Goal: Information Seeking & Learning: Learn about a topic

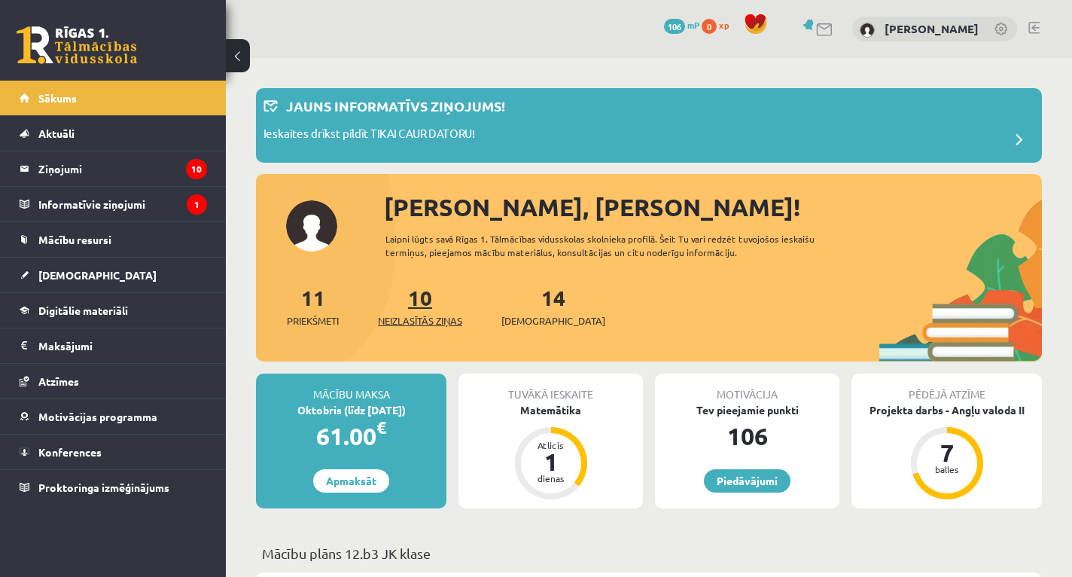
click at [427, 304] on link "10 Neizlasītās ziņas" at bounding box center [420, 306] width 84 height 44
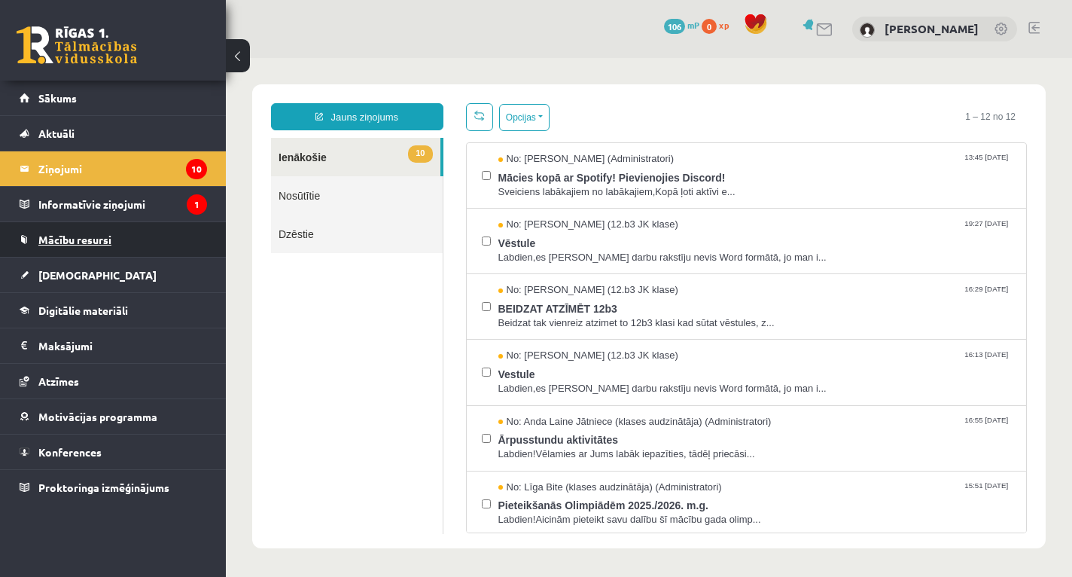
click at [69, 245] on span "Mācību resursi" at bounding box center [74, 240] width 73 height 14
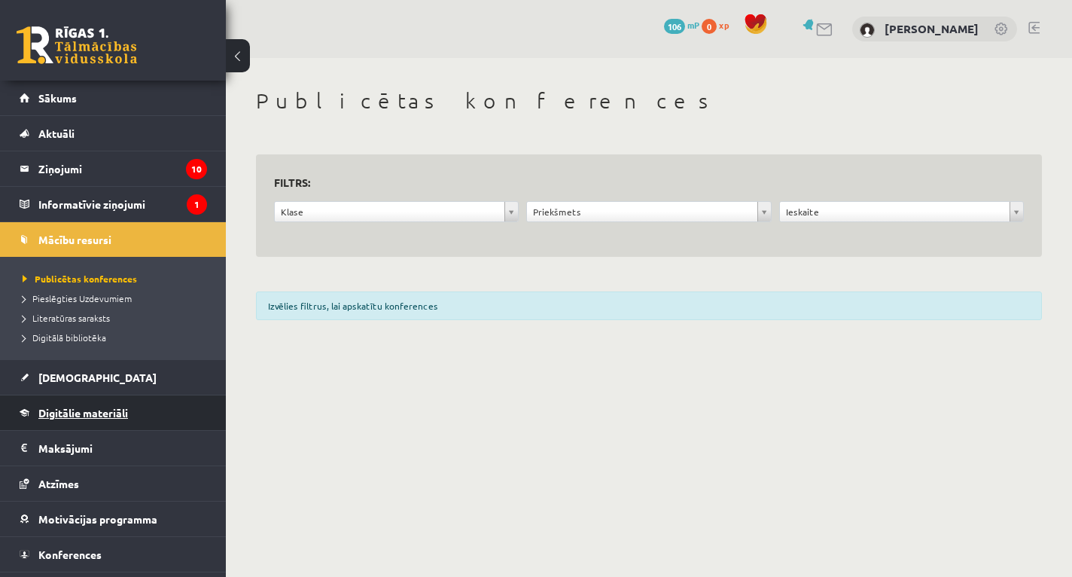
click at [87, 409] on span "Digitālie materiāli" at bounding box center [83, 413] width 90 height 14
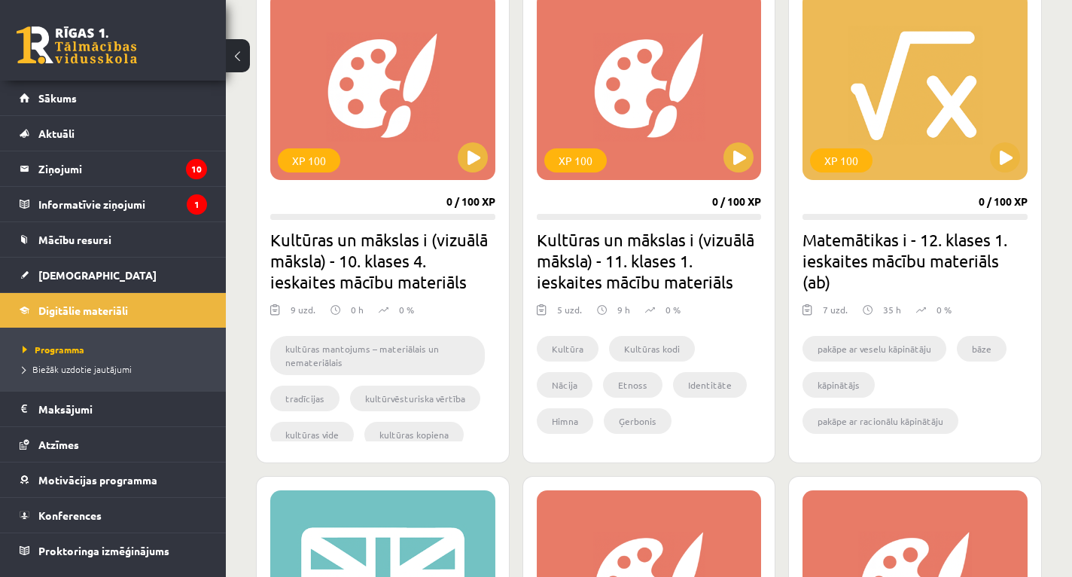
scroll to position [482, 0]
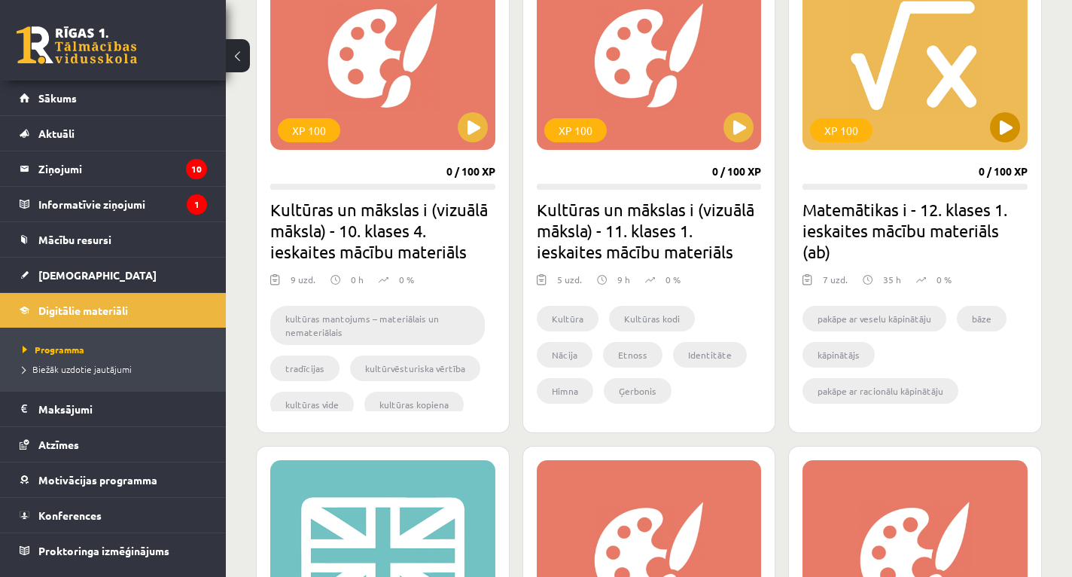
click at [886, 128] on div "XP 100" at bounding box center [915, 56] width 225 height 188
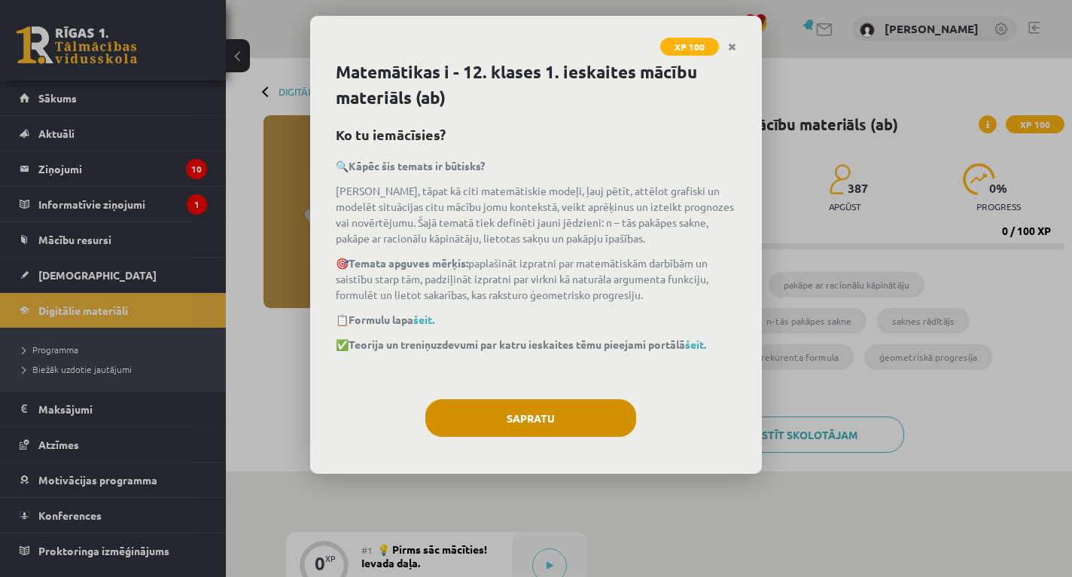
click at [548, 430] on button "Sapratu" at bounding box center [531, 418] width 211 height 38
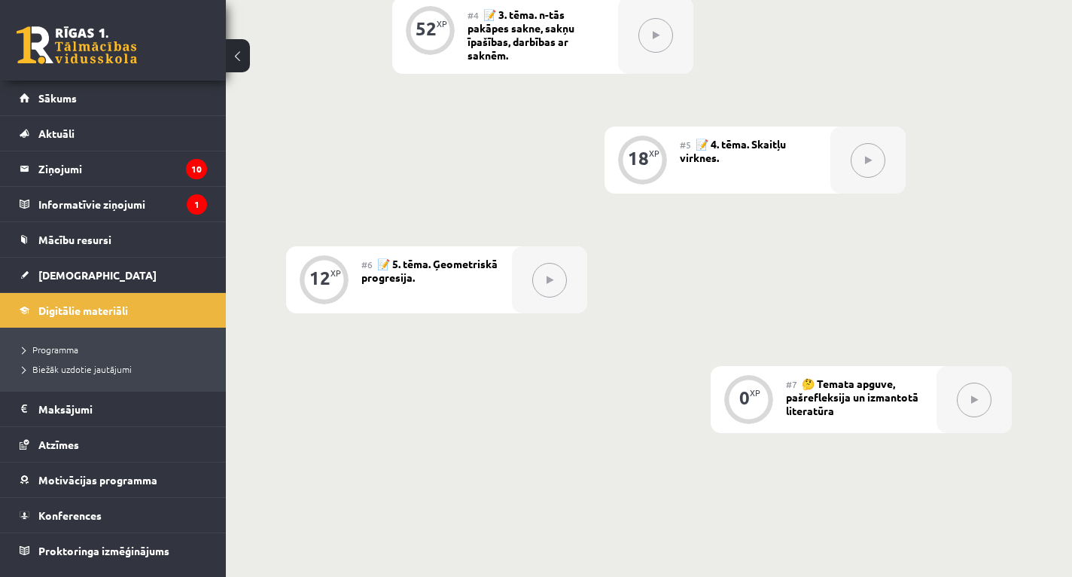
scroll to position [874, 0]
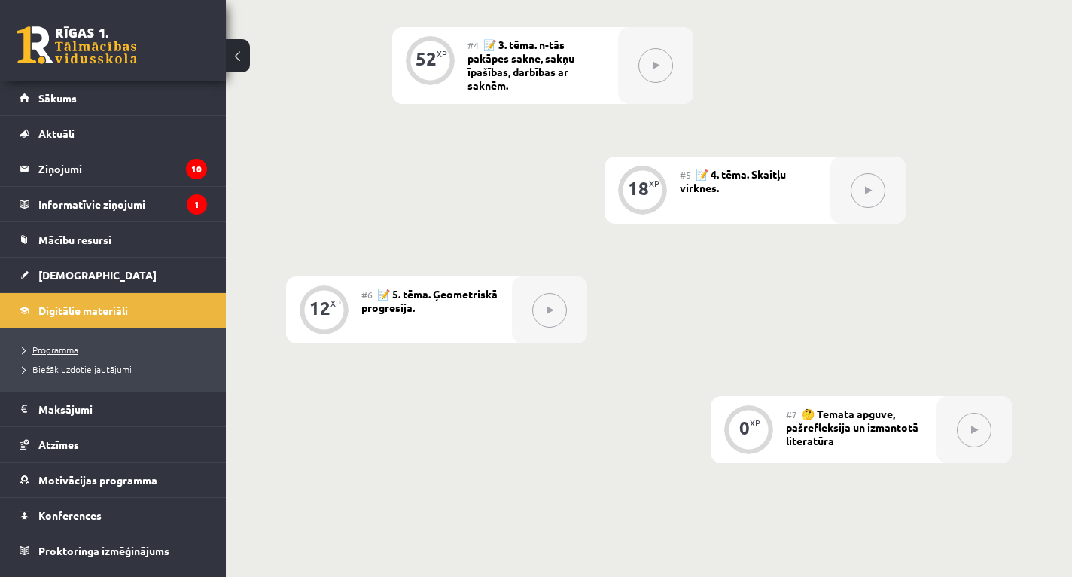
click at [70, 350] on span "Programma" at bounding box center [51, 349] width 56 height 12
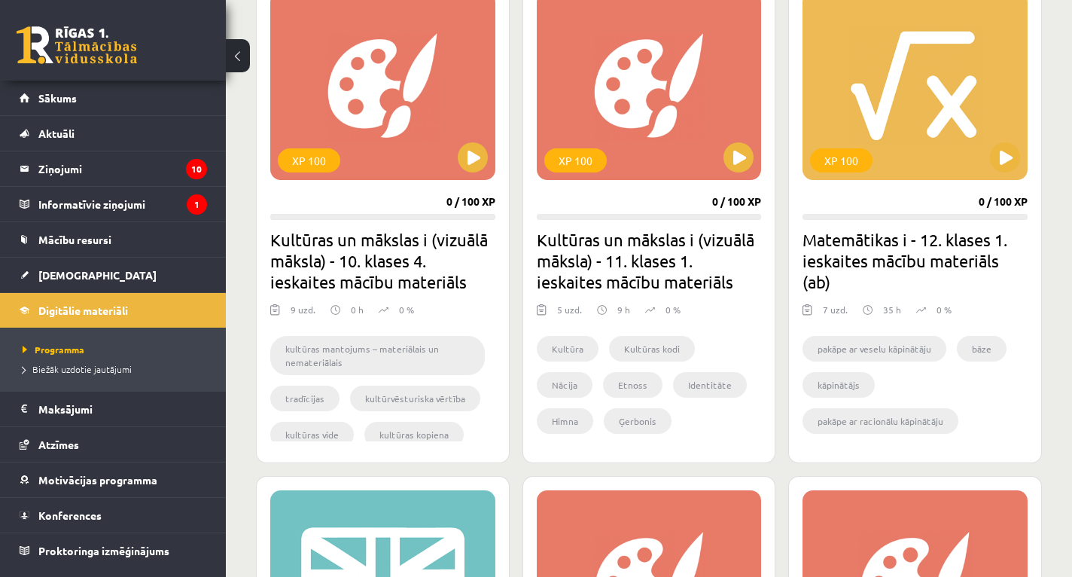
scroll to position [482, 0]
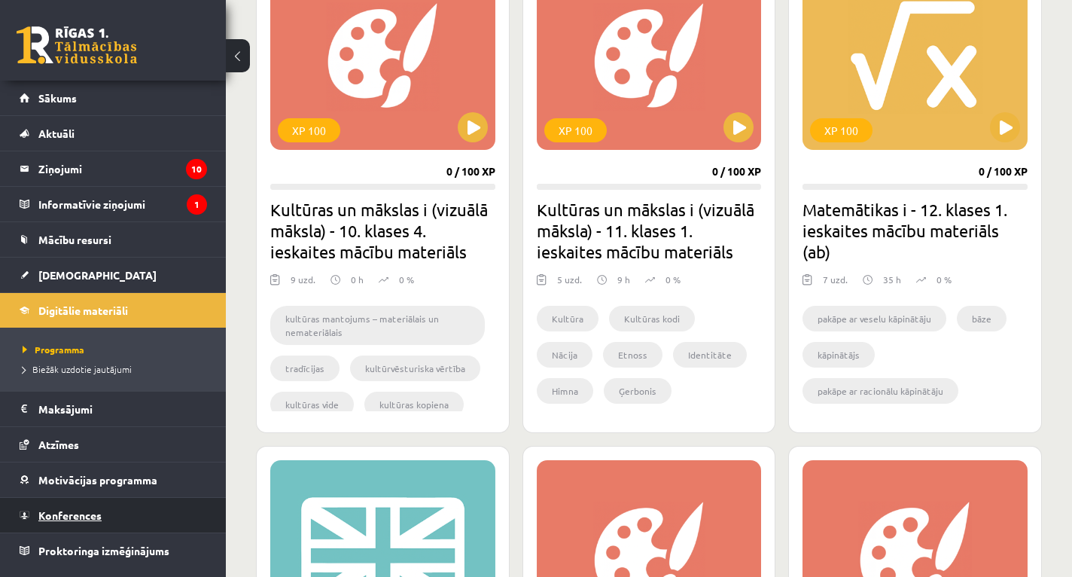
click at [59, 508] on link "Konferences" at bounding box center [114, 515] width 188 height 35
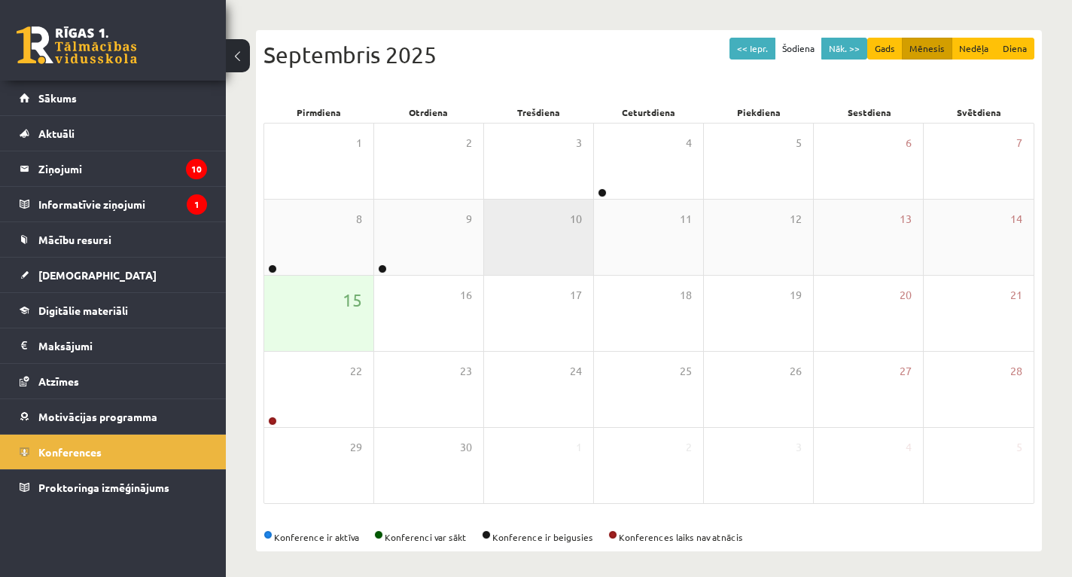
scroll to position [142, 0]
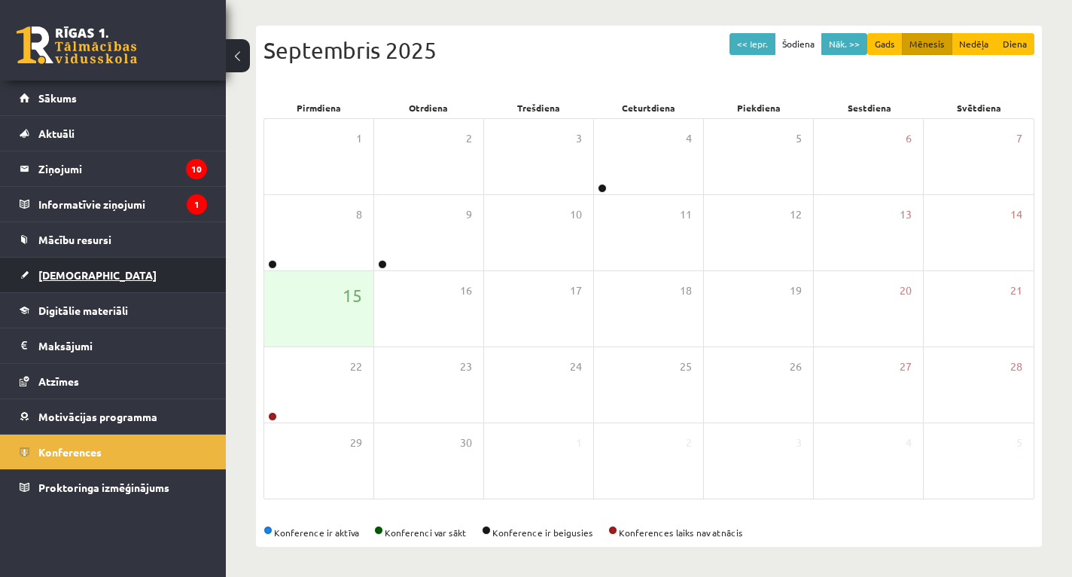
click at [69, 273] on span "[DEMOGRAPHIC_DATA]" at bounding box center [97, 275] width 118 height 14
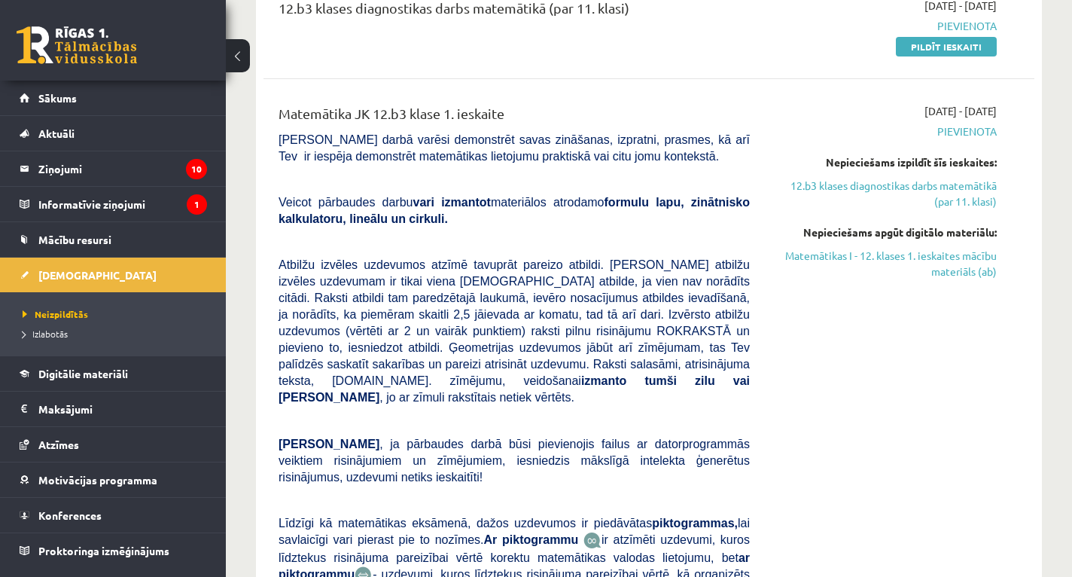
scroll to position [263, 0]
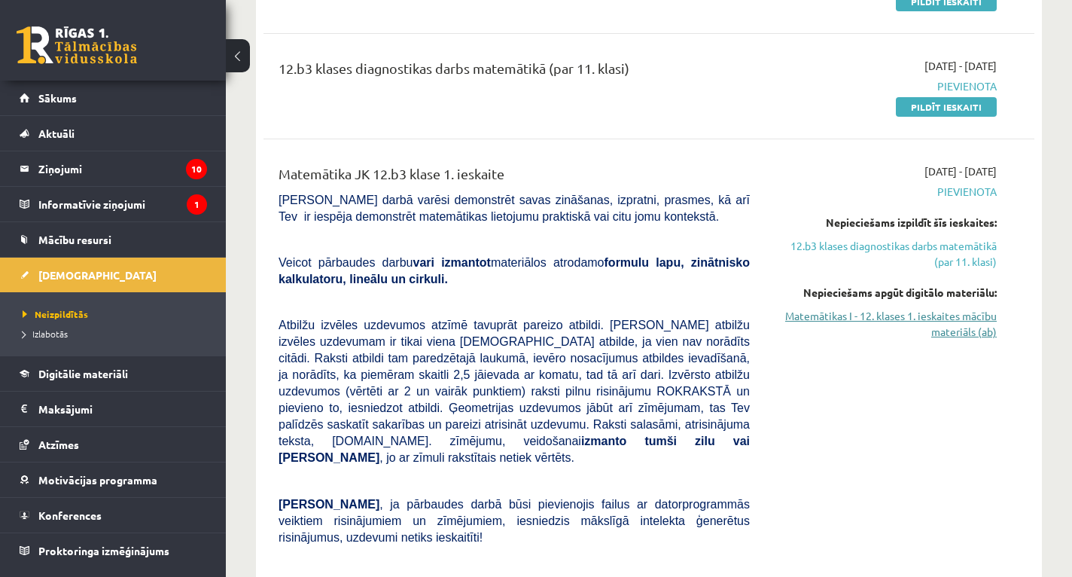
click at [937, 312] on link "Matemātikas I - 12. klases 1. ieskaites mācību materiāls (ab)" at bounding box center [885, 324] width 224 height 32
click at [102, 365] on link "Digitālie materiāli" at bounding box center [114, 373] width 188 height 35
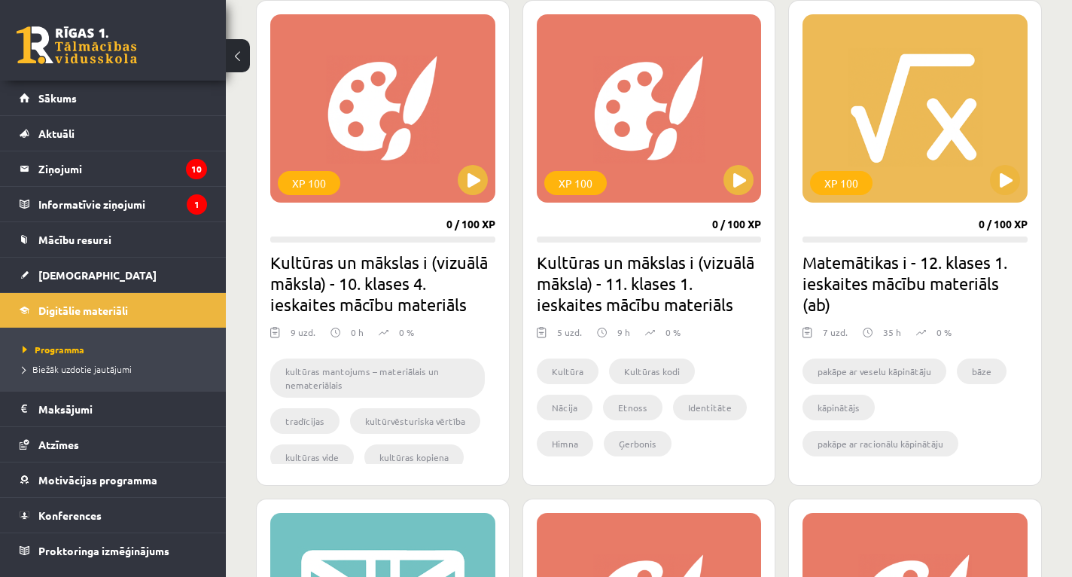
scroll to position [444, 0]
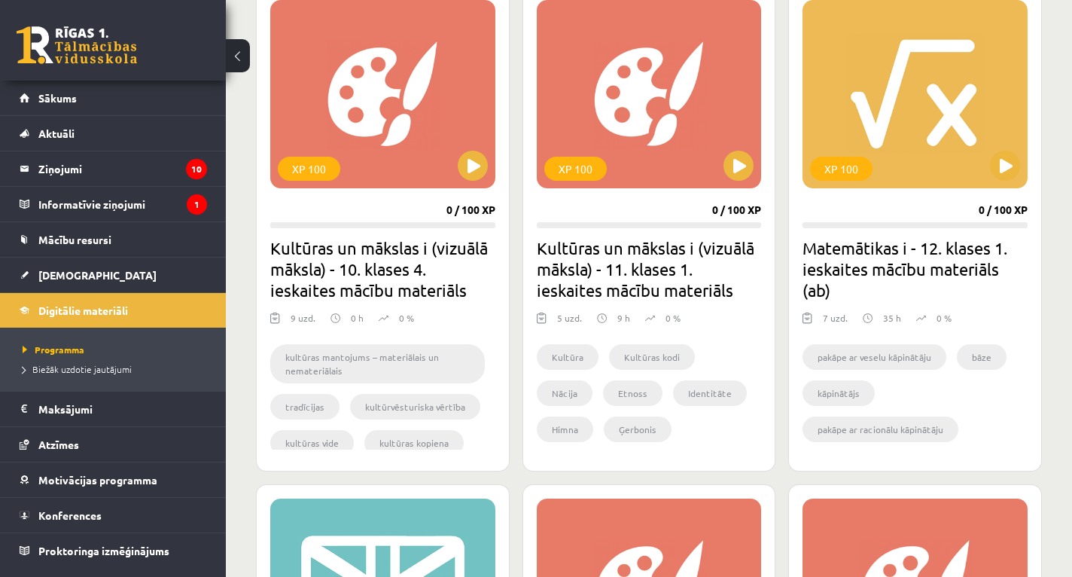
click at [856, 438] on li "pakāpe ar racionālu kāpinātāju" at bounding box center [881, 429] width 156 height 26
click at [877, 135] on div "XP 100" at bounding box center [915, 94] width 225 height 188
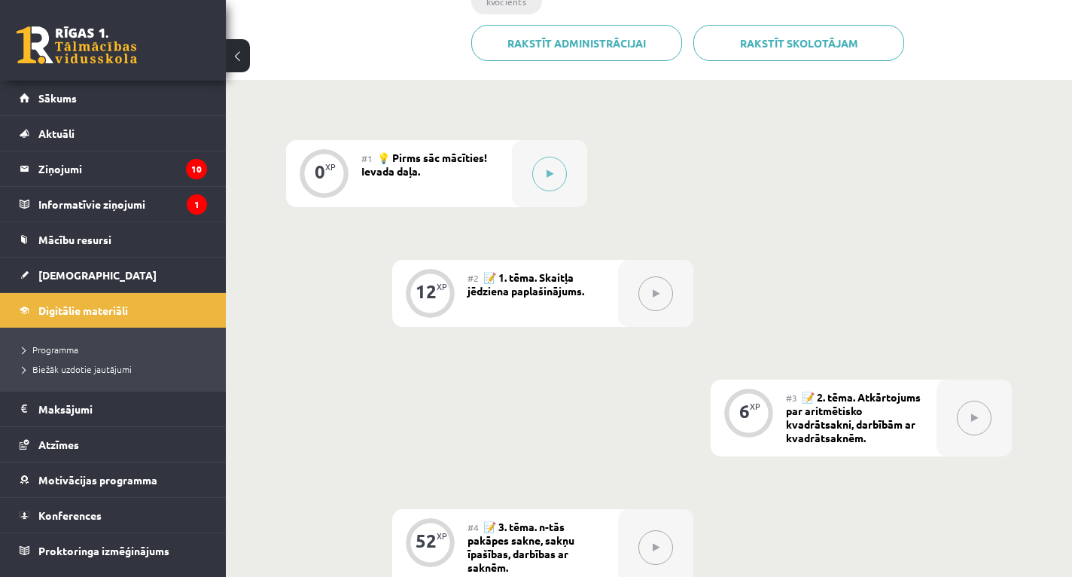
scroll to position [452, 0]
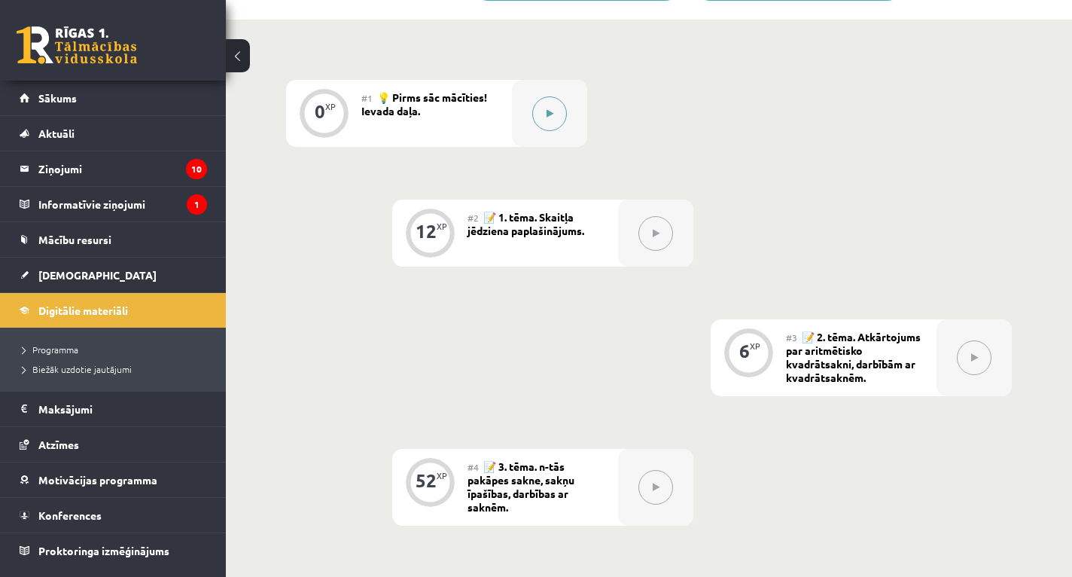
click at [547, 111] on icon at bounding box center [550, 113] width 7 height 9
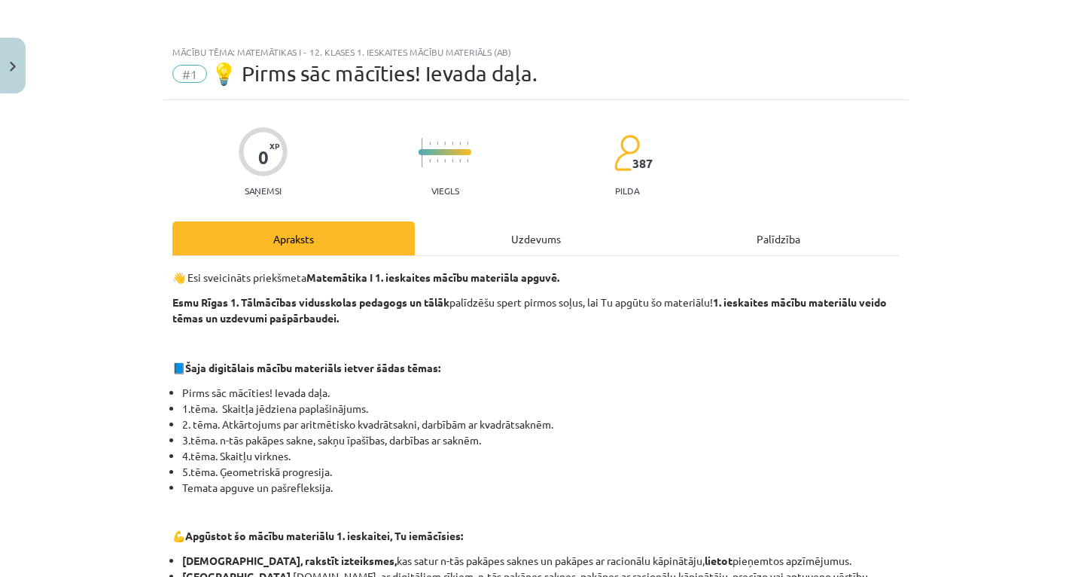
click at [953, 425] on div "Mācību tēma: Matemātikas i - 12. klases 1. ieskaites mācību materiāls (ab) #1 💡…" at bounding box center [536, 288] width 1072 height 577
click at [8, 76] on button "Close" at bounding box center [13, 66] width 26 height 56
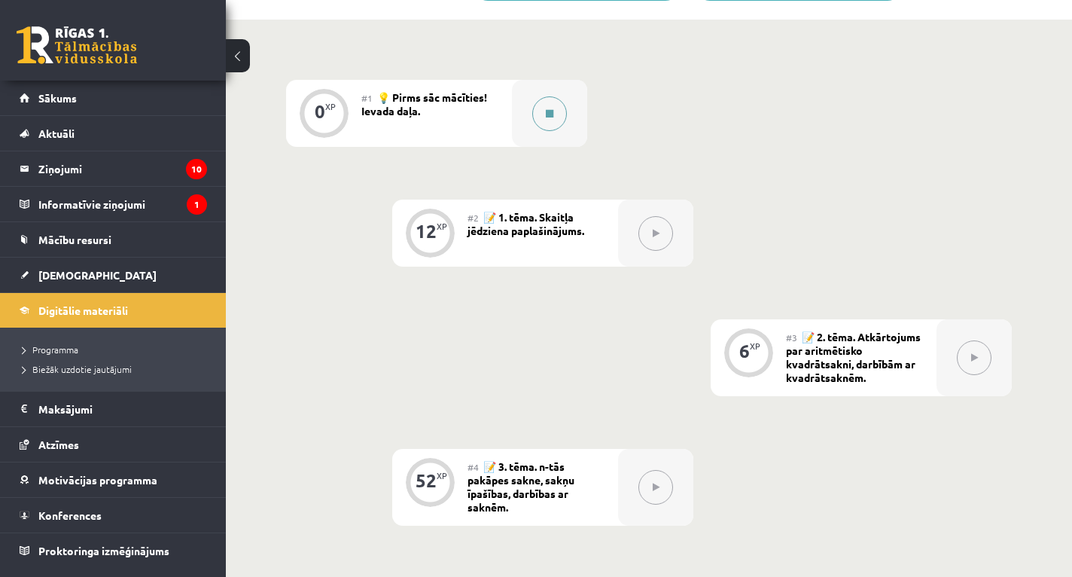
click at [555, 104] on button at bounding box center [549, 113] width 35 height 35
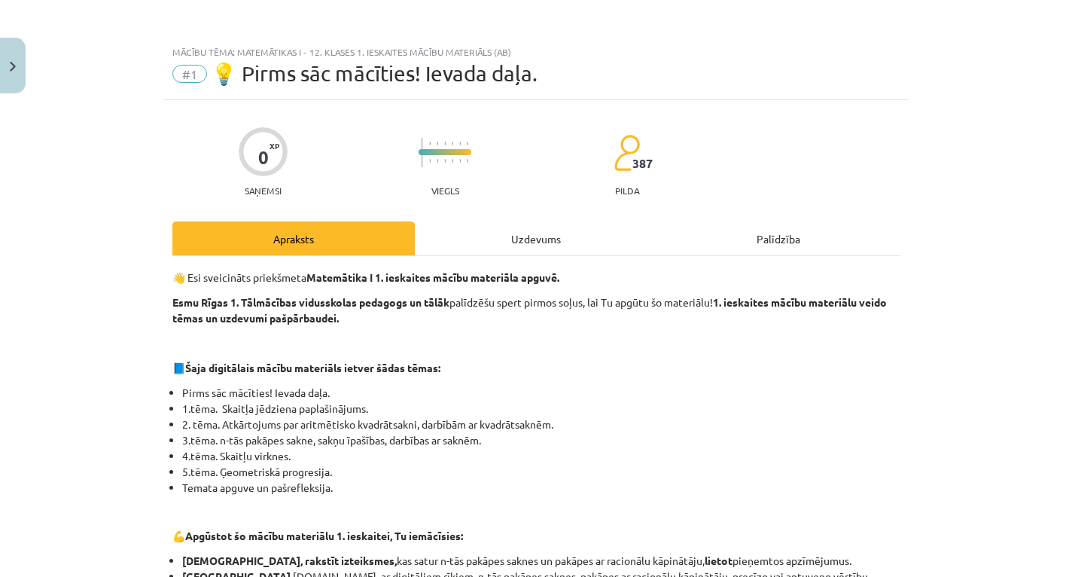
click at [544, 243] on div "Uzdevums" at bounding box center [536, 238] width 243 height 34
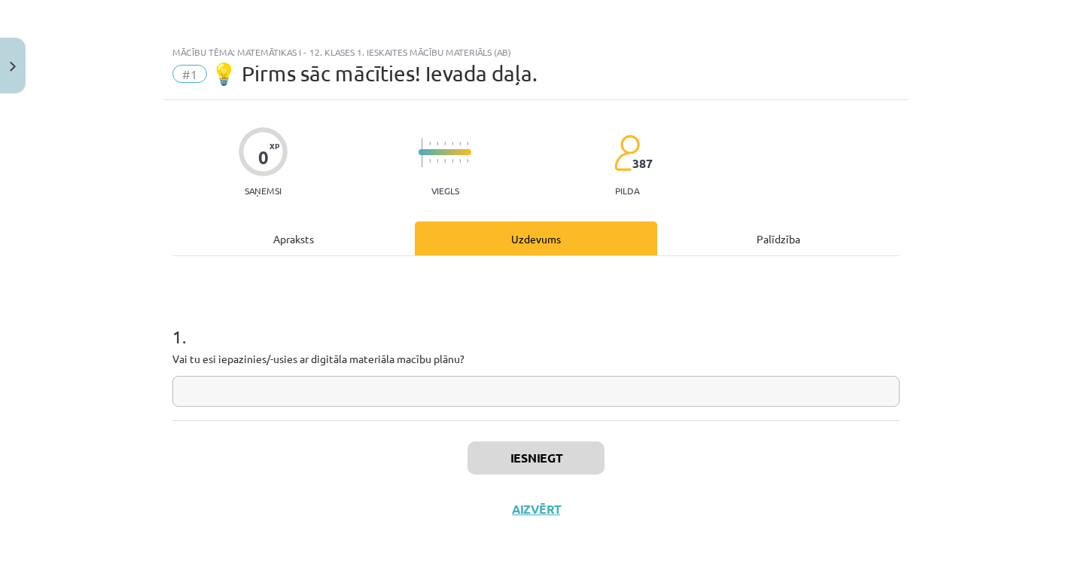
scroll to position [0, 0]
click at [312, 243] on div "Apraksts" at bounding box center [293, 238] width 243 height 34
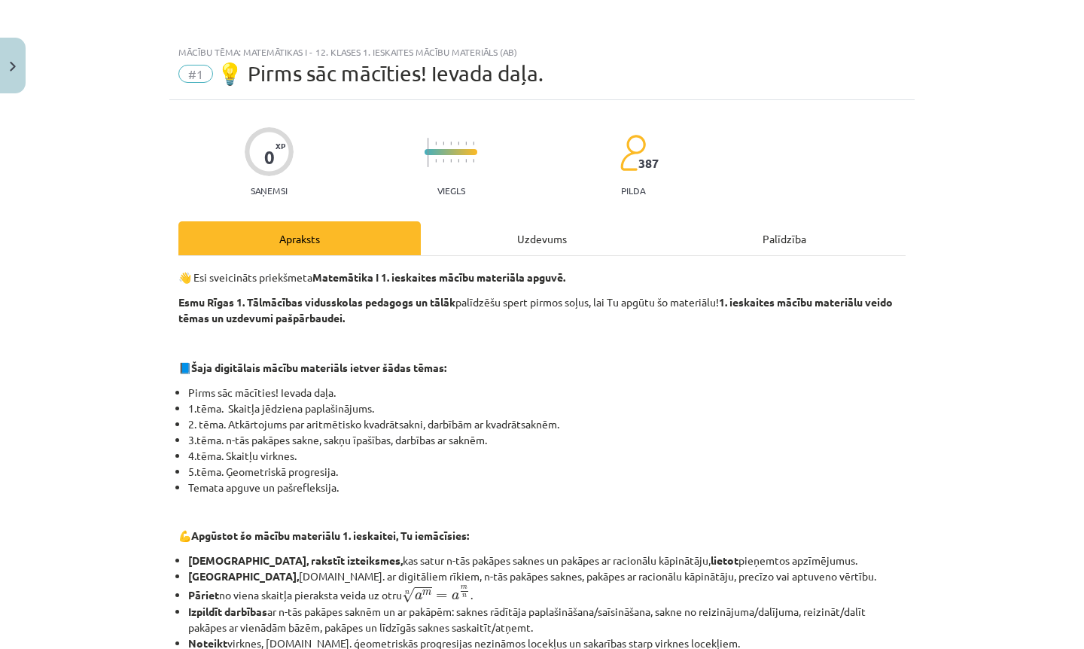
click at [1011, 150] on div "Mācību tēma: Matemātikas i - 12. klases 1. ieskaites mācību materiāls (ab) #1 💡…" at bounding box center [542, 324] width 1084 height 649
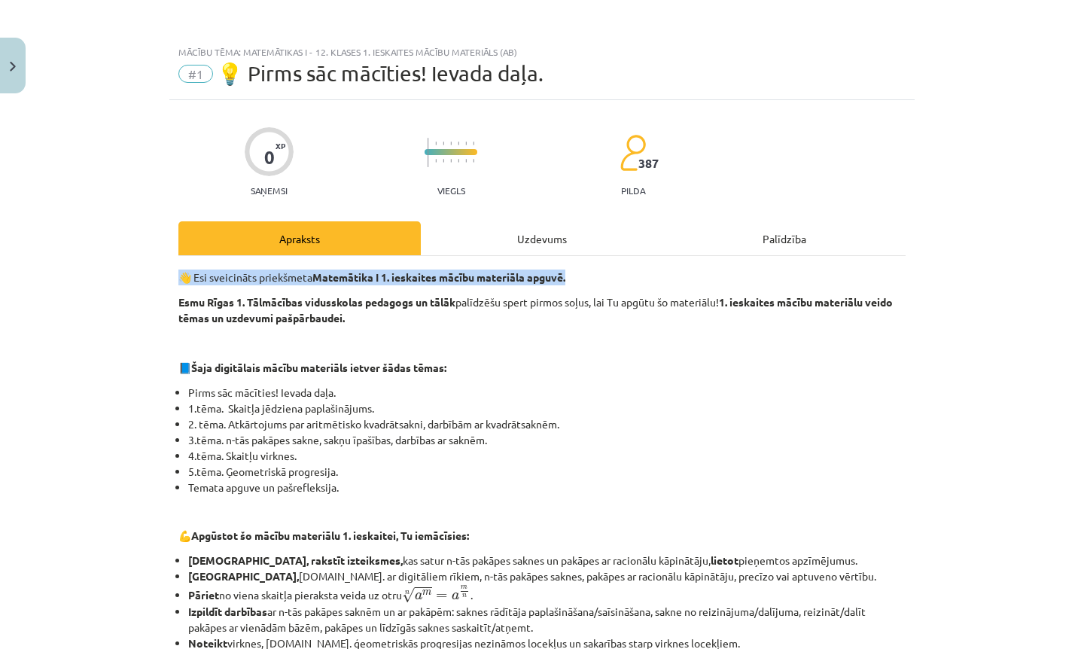
drag, startPoint x: 1009, startPoint y: 274, endPoint x: 1009, endPoint y: 251, distance: 23.3
click at [1009, 251] on div "Mācību tēma: Matemātikas i - 12. klases 1. ieskaites mācību materiāls (ab) #1 💡…" at bounding box center [542, 324] width 1084 height 649
drag, startPoint x: 975, startPoint y: 293, endPoint x: 1023, endPoint y: 262, distance: 56.6
click at [1023, 262] on div "Mācību tēma: Matemātikas i - 12. klases 1. ieskaites mācību materiāls (ab) #1 💡…" at bounding box center [542, 324] width 1084 height 649
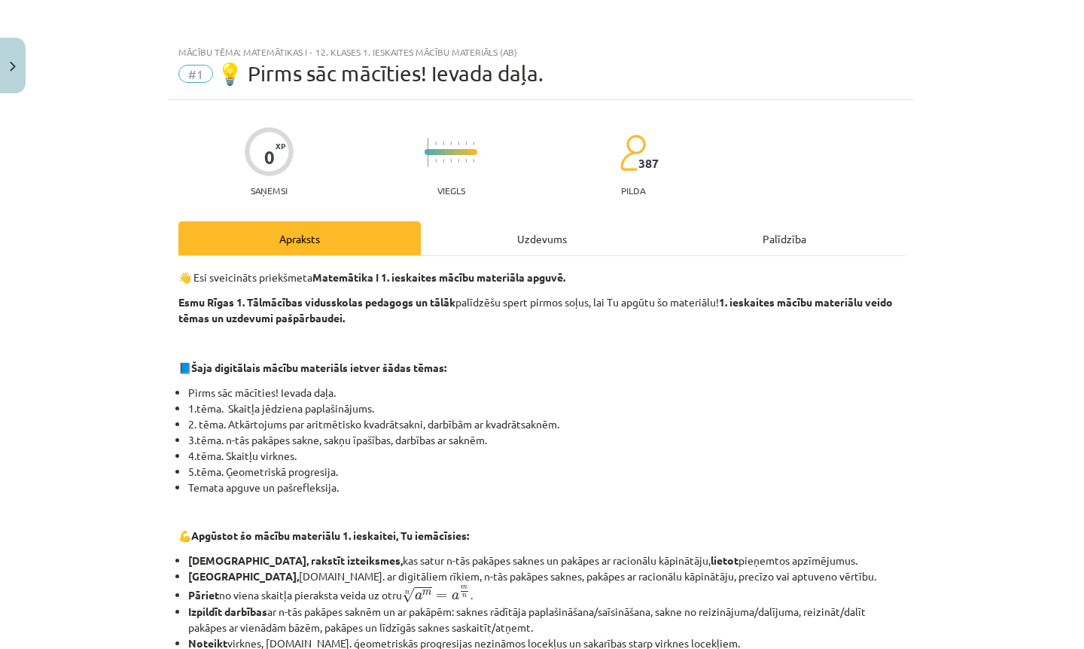
click at [1060, 157] on div "Mācību tēma: Matemātikas i - 12. klases 1. ieskaites mācību materiāls (ab) #1 💡…" at bounding box center [542, 324] width 1084 height 649
click at [1062, 151] on div "Mācību tēma: Matemātikas i - 12. klases 1. ieskaites mācību materiāls (ab) #1 💡…" at bounding box center [542, 324] width 1084 height 649
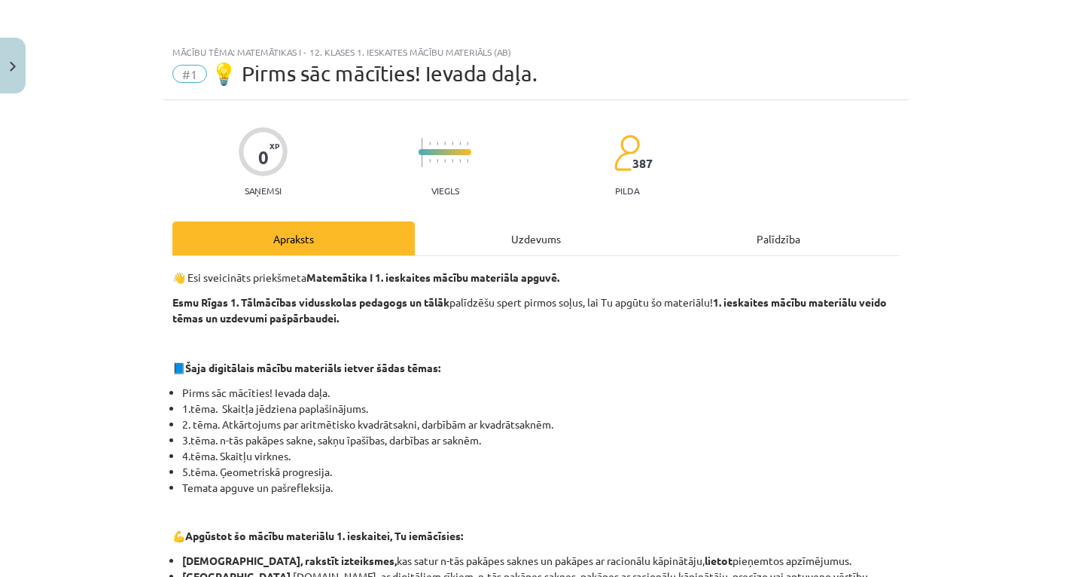
click at [769, 243] on div "Palīdzība" at bounding box center [778, 238] width 243 height 34
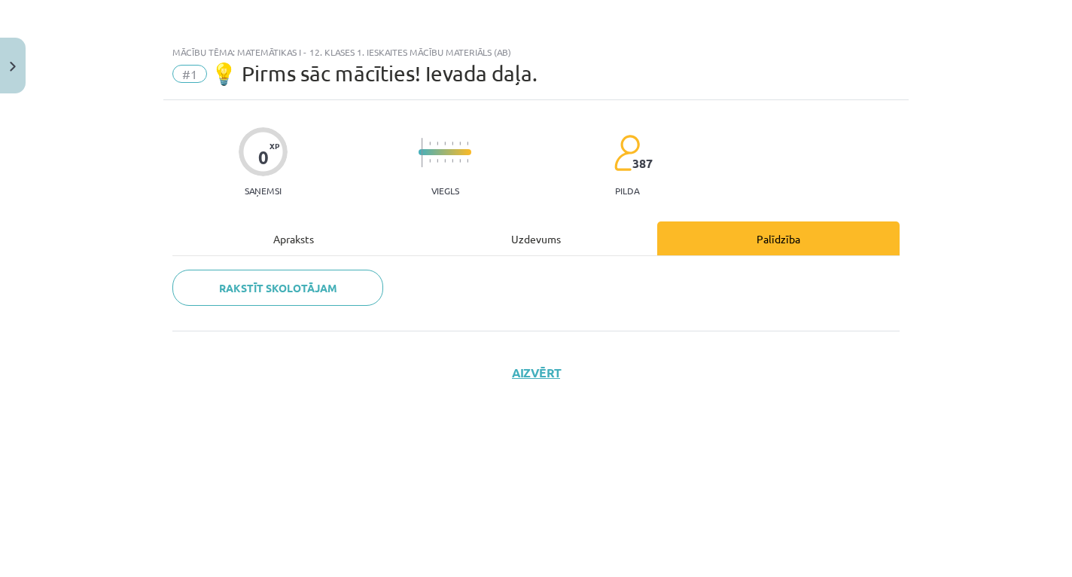
click at [530, 243] on div "Uzdevums" at bounding box center [536, 238] width 243 height 34
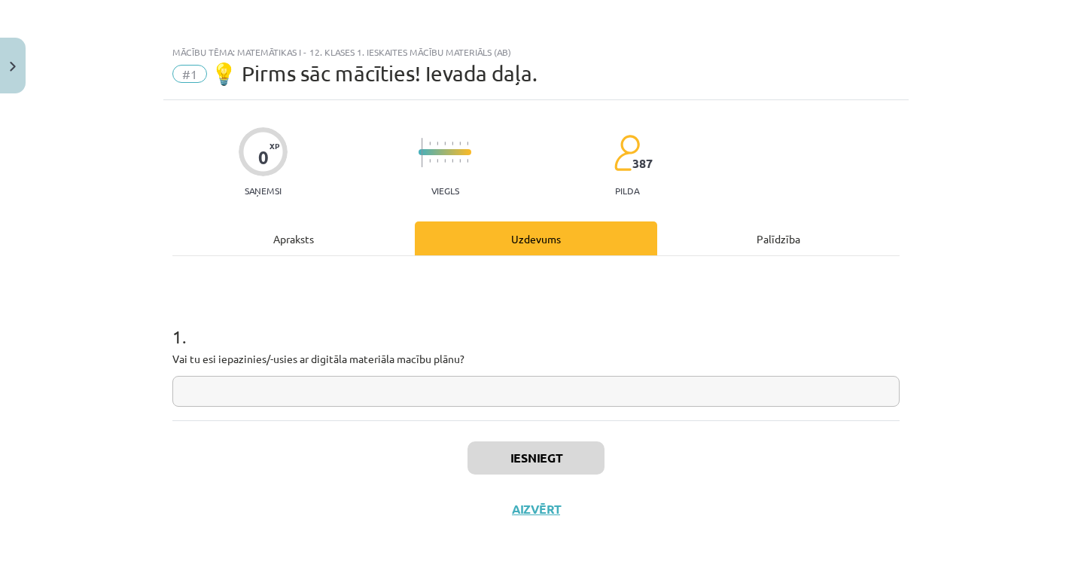
click at [297, 238] on div "Apraksts" at bounding box center [293, 238] width 243 height 34
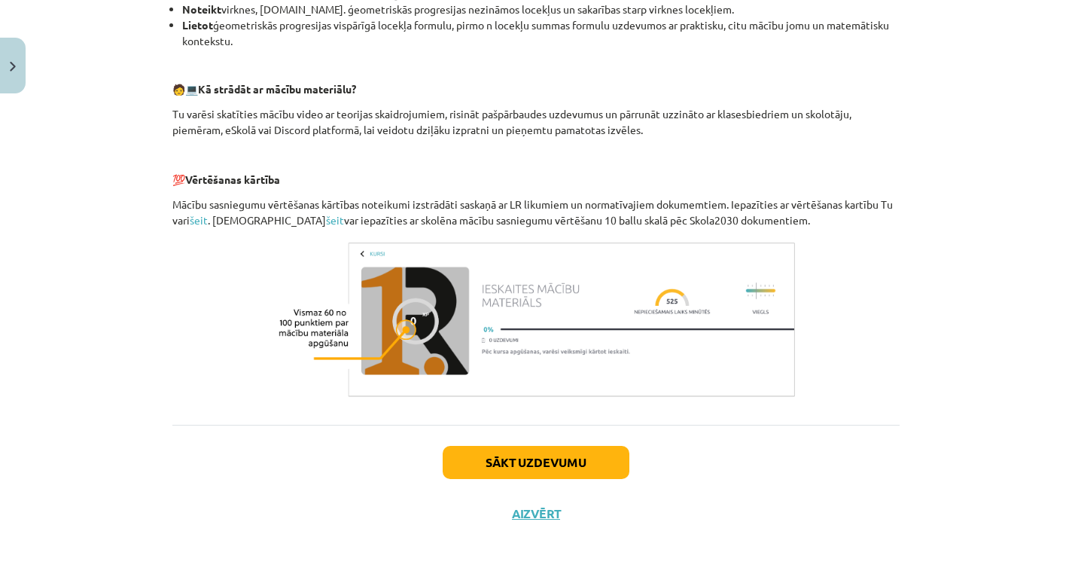
scroll to position [541, 0]
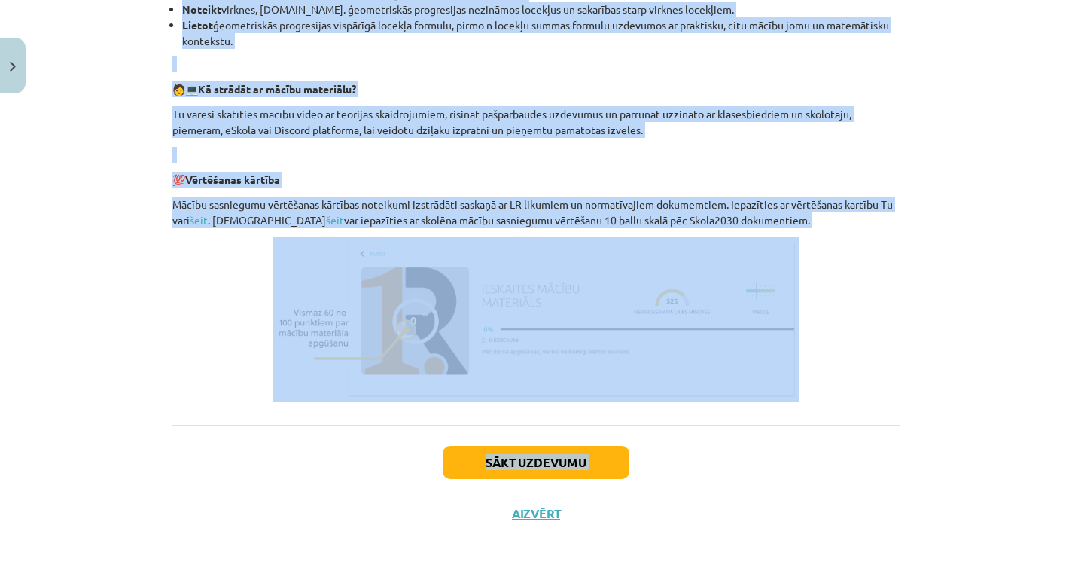
drag, startPoint x: 1061, startPoint y: 543, endPoint x: 1017, endPoint y: 479, distance: 77.9
click at [1017, 479] on div "Mācību tēma: Matemātikas i - 12. klases 1. ieskaites mācību materiāls (ab) #1 💡…" at bounding box center [536, 288] width 1072 height 577
click at [1010, 456] on div "Mācību tēma: Matemātikas i - 12. klases 1. ieskaites mācību materiāls (ab) #1 💡…" at bounding box center [536, 288] width 1072 height 577
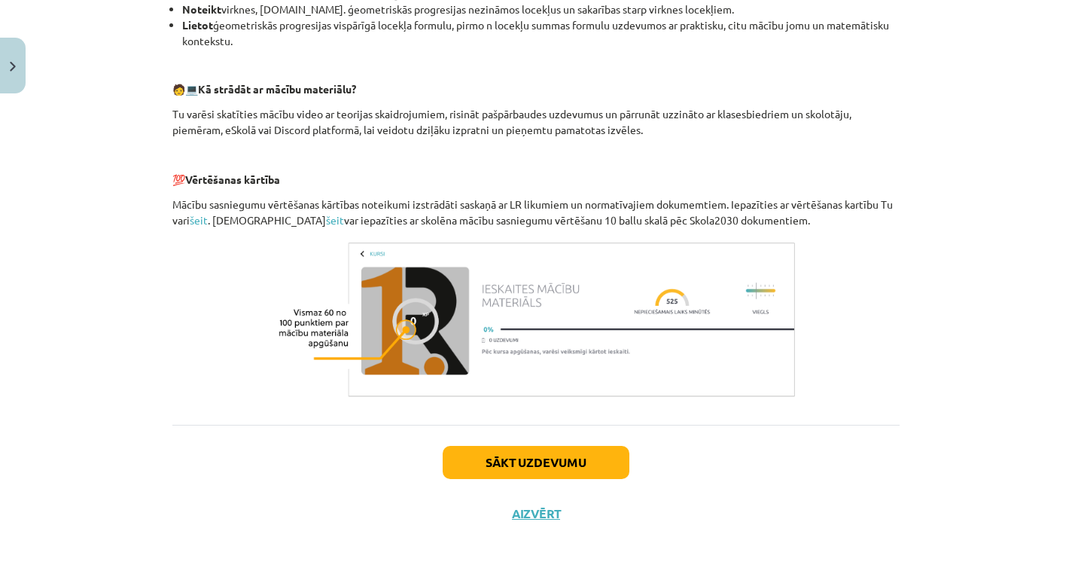
click at [497, 471] on button "Sākt uzdevumu" at bounding box center [536, 462] width 187 height 33
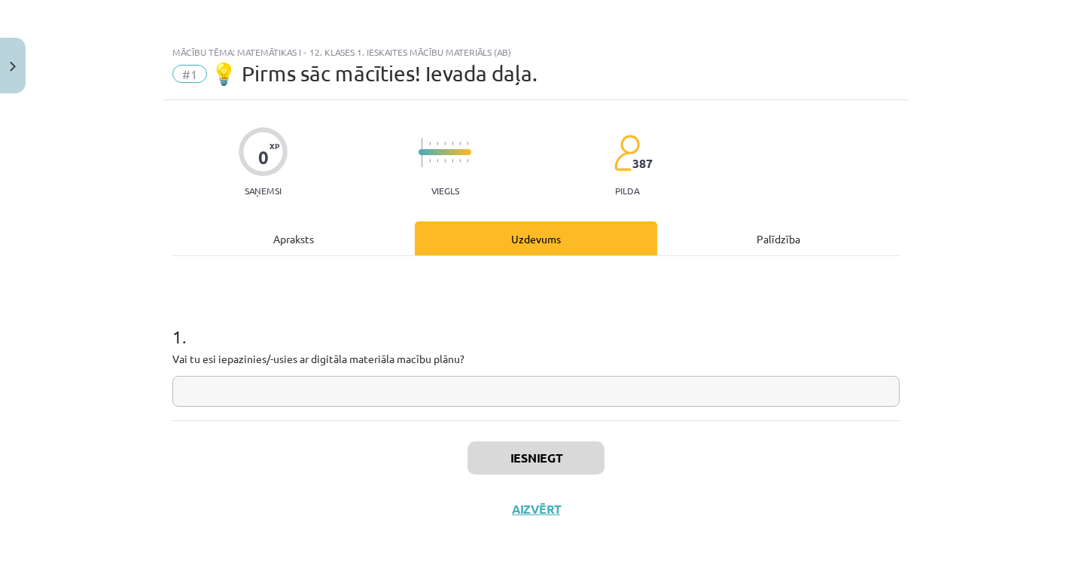
scroll to position [0, 0]
click at [429, 387] on input "text" at bounding box center [536, 391] width 728 height 31
type input "*"
click at [369, 394] on input "*" at bounding box center [536, 391] width 728 height 31
type input "**"
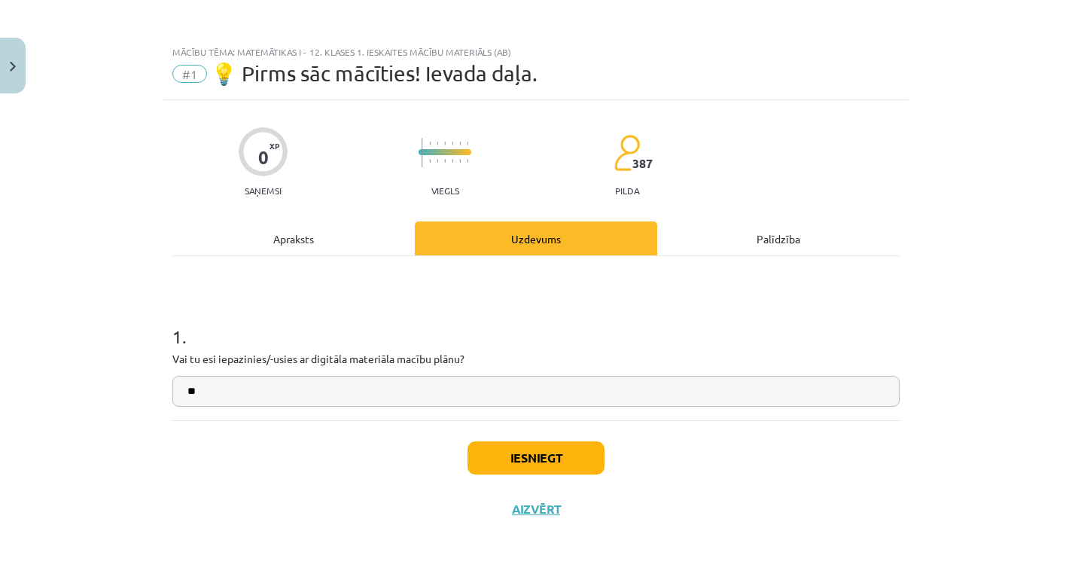
click at [533, 461] on button "Iesniegt" at bounding box center [536, 457] width 137 height 33
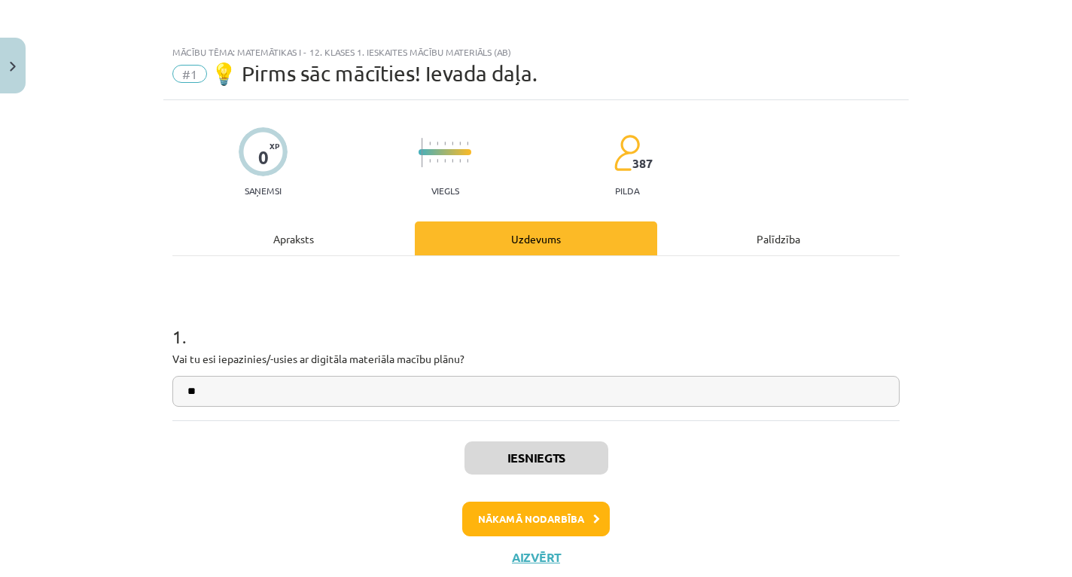
click at [596, 520] on icon at bounding box center [596, 519] width 7 height 10
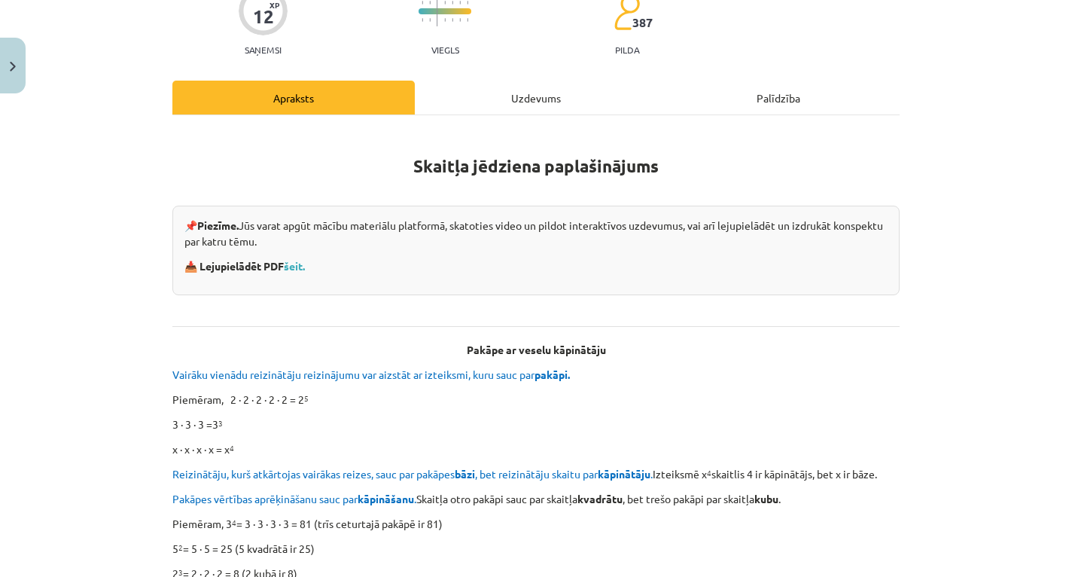
scroll to position [143, 0]
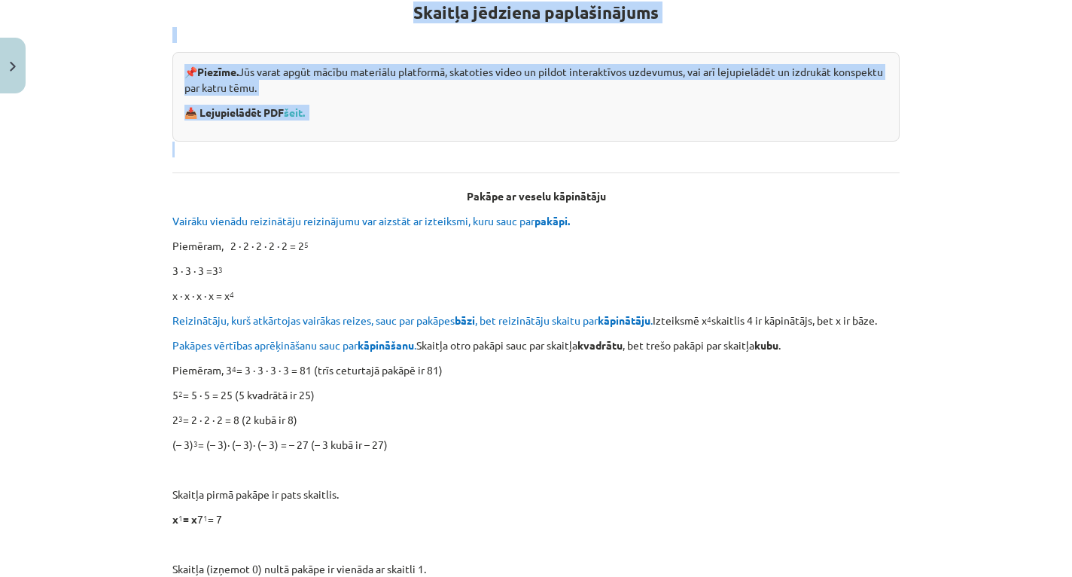
drag, startPoint x: 921, startPoint y: 441, endPoint x: 904, endPoint y: 591, distance: 150.9
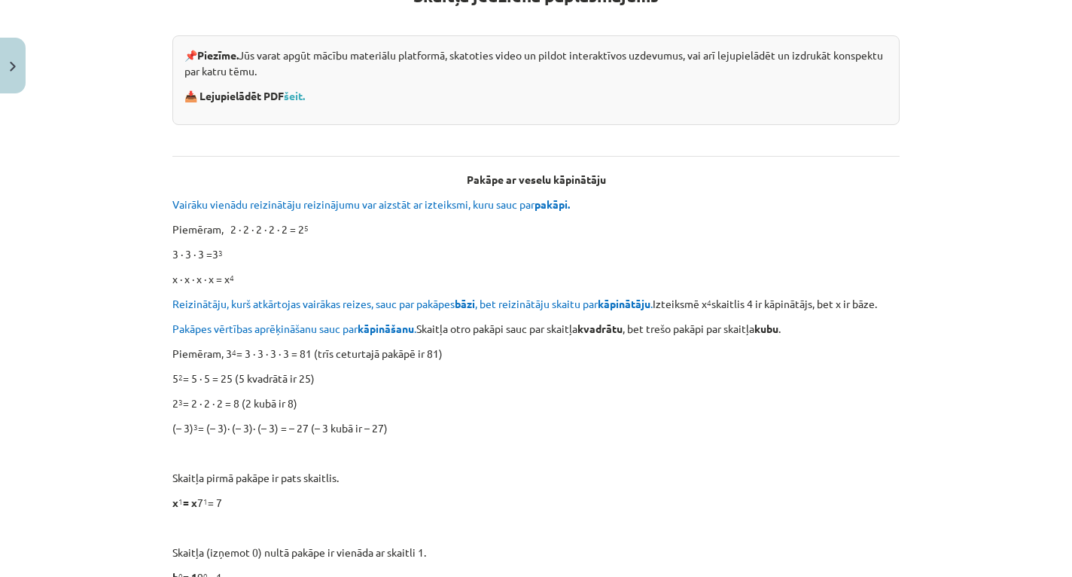
click at [964, 465] on div "Mācību tēma: Matemātikas i - 12. klases 1. ieskaites mācību materiāls (ab) #2 📝…" at bounding box center [536, 288] width 1072 height 577
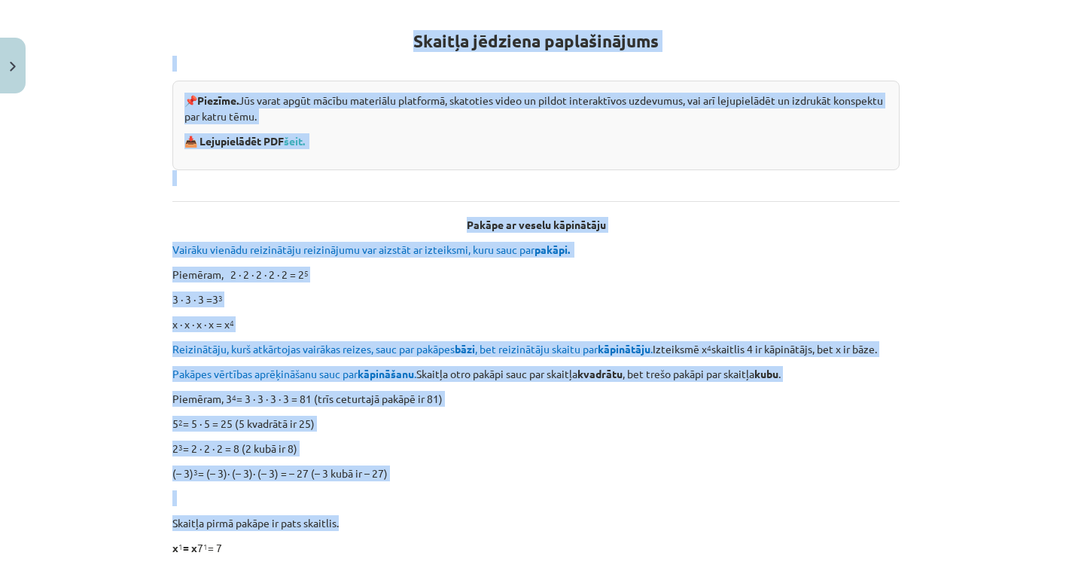
scroll to position [121, 0]
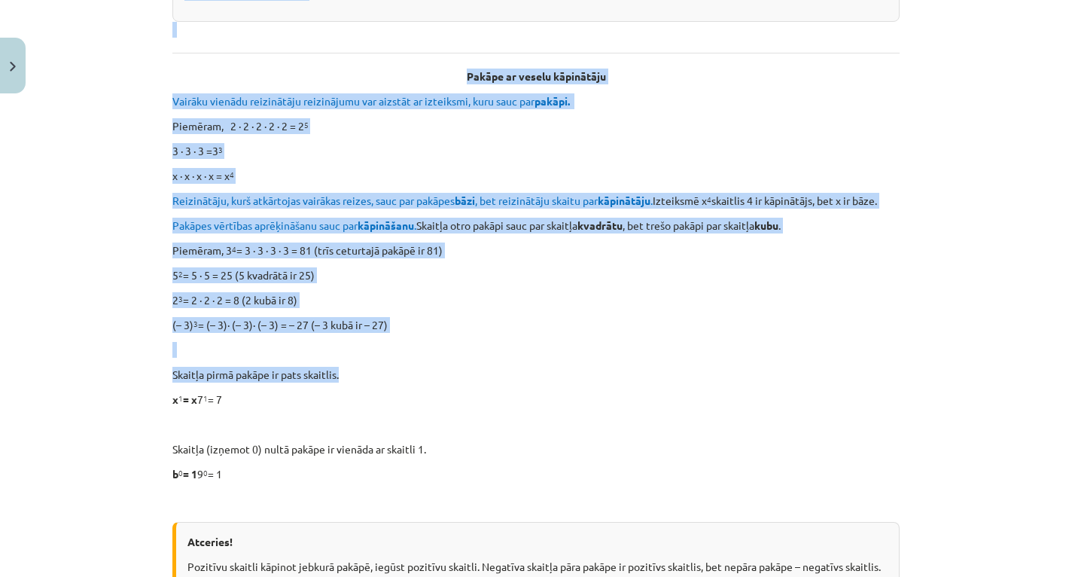
drag, startPoint x: 968, startPoint y: 480, endPoint x: 1023, endPoint y: 581, distance: 115.3
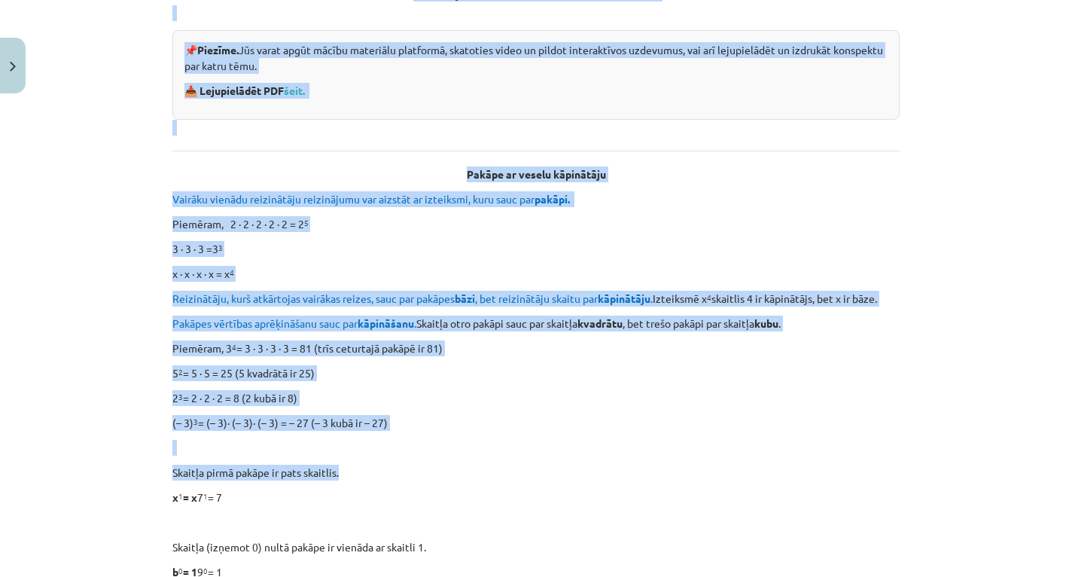
scroll to position [273, 0]
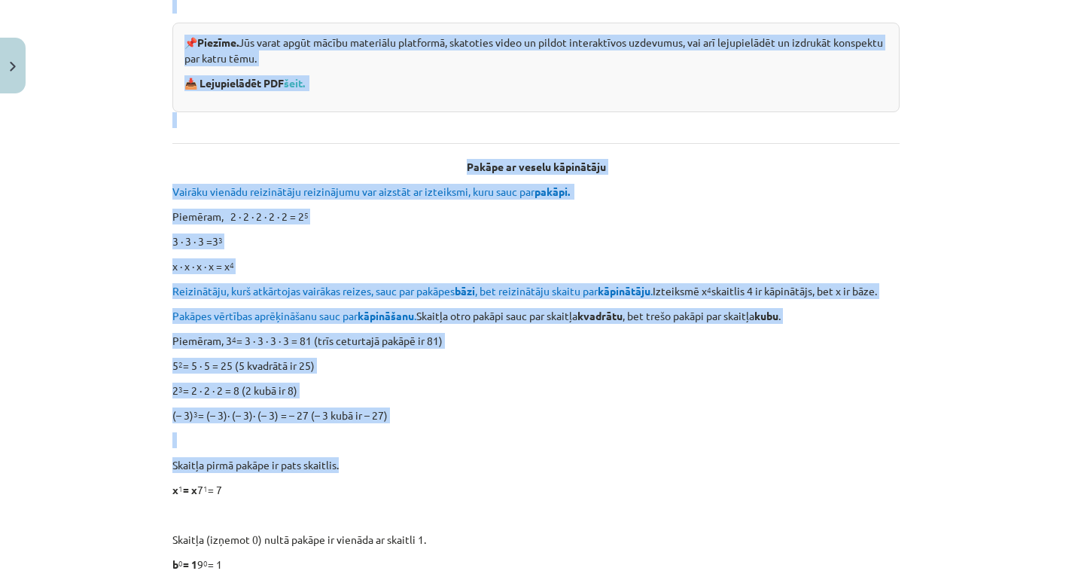
drag, startPoint x: 999, startPoint y: 461, endPoint x: 1084, endPoint y: 587, distance: 152.1
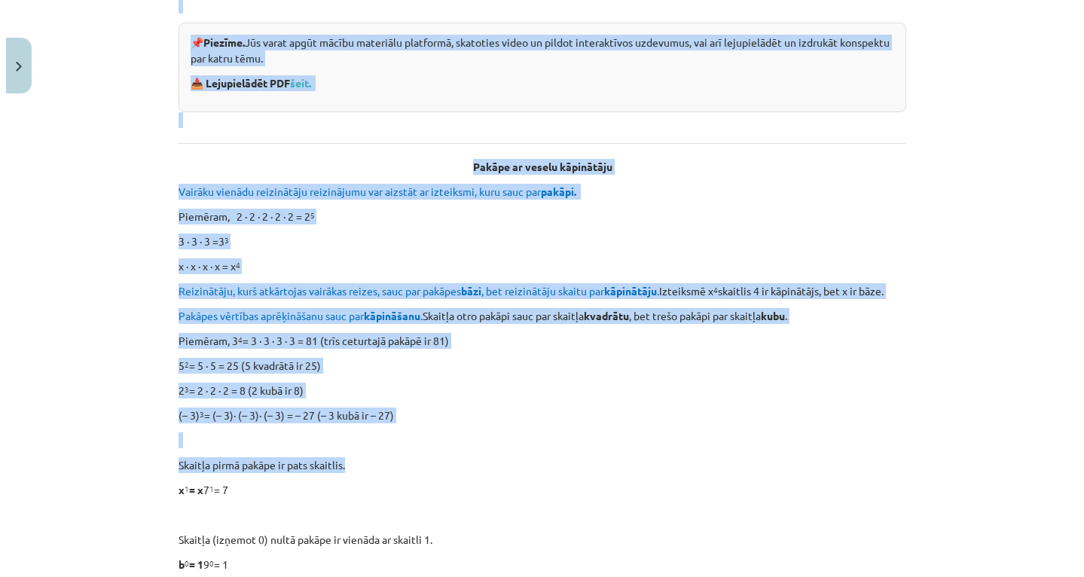
scroll to position [346, 0]
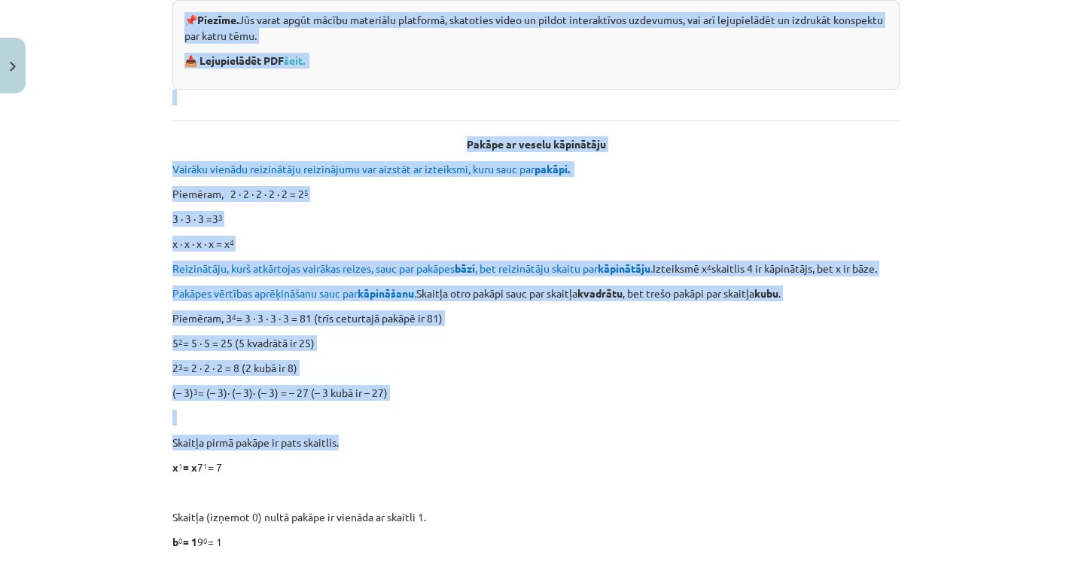
click at [1030, 333] on div "Mācību tēma: Matemātikas i - 12. klases 1. ieskaites mācību materiāls (ab) #2 📝…" at bounding box center [536, 288] width 1072 height 577
